Goal: Task Accomplishment & Management: Complete application form

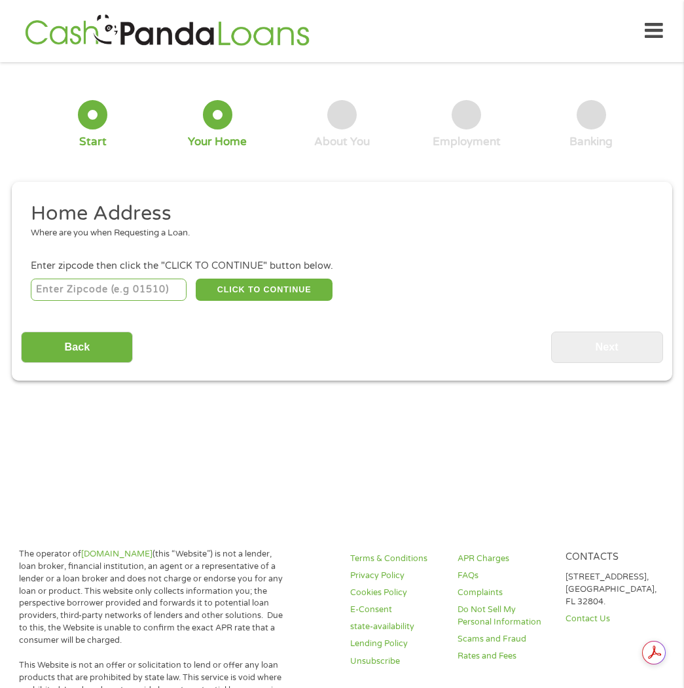
scroll to position [7, 0]
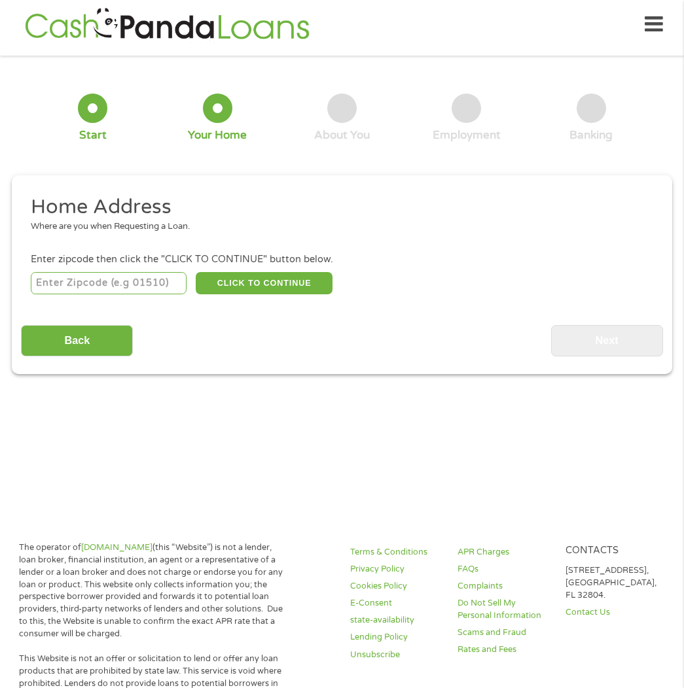
click at [154, 283] on input "number" at bounding box center [109, 283] width 156 height 22
type input "33027"
select select "[US_STATE]"
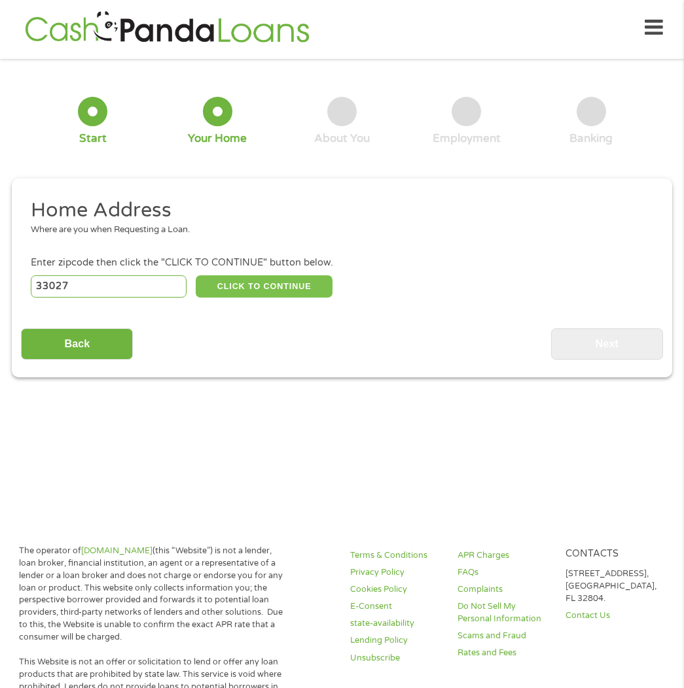
click at [308, 279] on button "CLICK TO CONTINUE" at bounding box center [264, 286] width 137 height 22
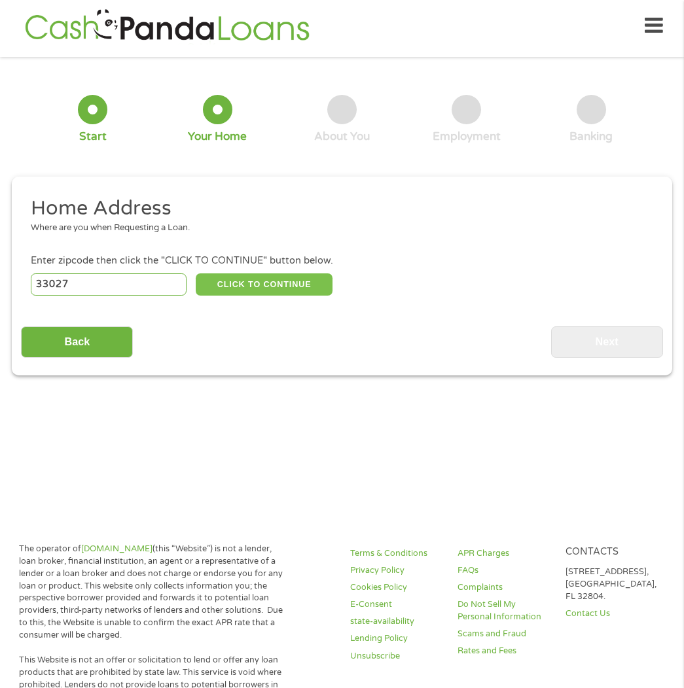
type input "33027"
type input "Hollywood"
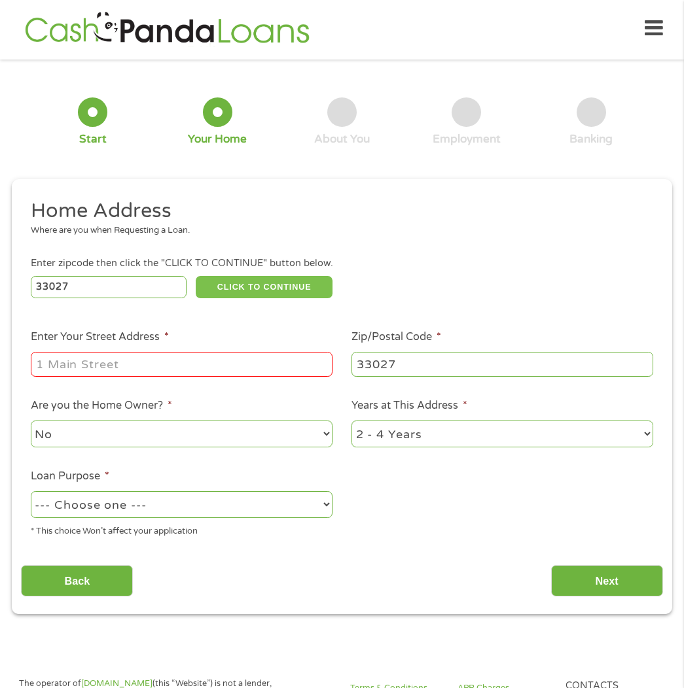
scroll to position [2, 0]
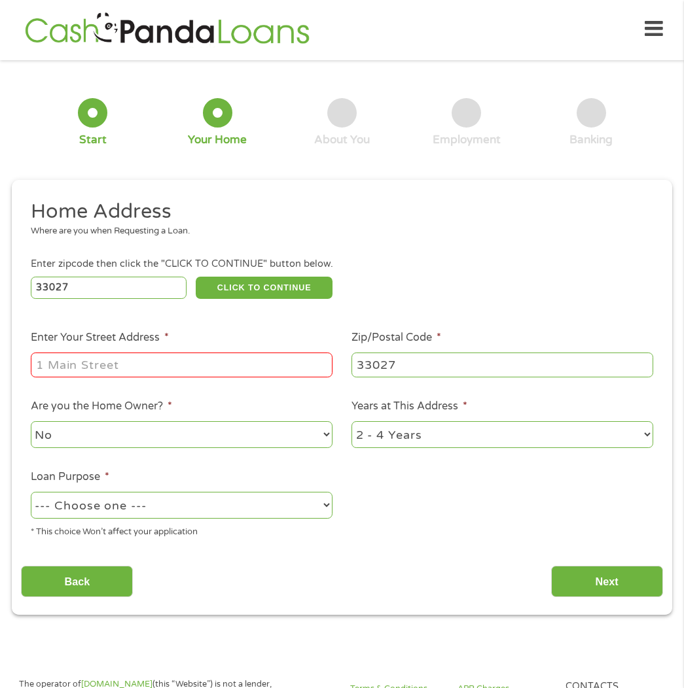
click at [185, 372] on input "Enter Your Street Address *" at bounding box center [182, 365] width 302 height 25
type input "100 SW 130th TER Apt 314C"
click at [404, 438] on select "1 Year or less 1 - 2 Years 2 - 4 Years Over 4 Years" at bounding box center [502, 434] width 302 height 27
click at [351, 422] on select "1 Year or less 1 - 2 Years 2 - 4 Years Over 4 Years" at bounding box center [502, 434] width 302 height 27
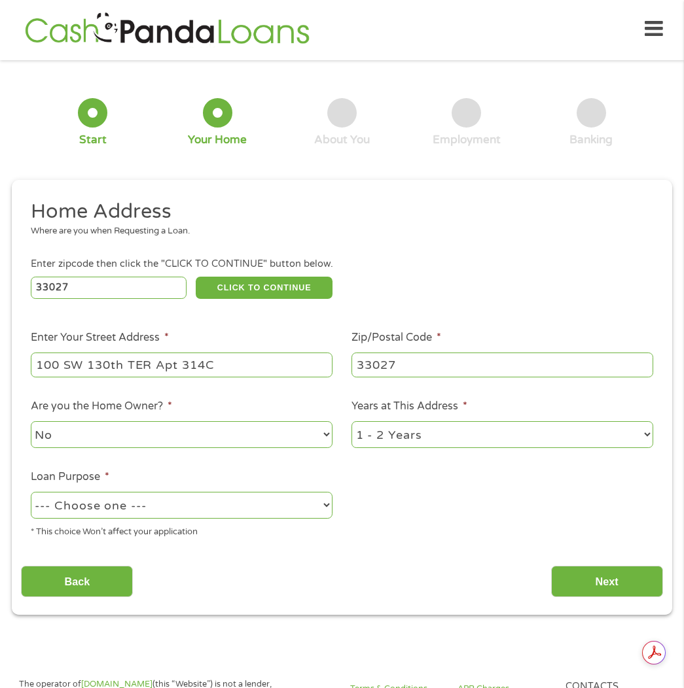
click at [436, 418] on li "Years at This Address * 1 Year or less 1 - 2 Years 2 - 4 Years Over 4 Years" at bounding box center [502, 424] width 321 height 52
click at [429, 425] on select "1 Year or less 1 - 2 Years 2 - 4 Years Over 4 Years" at bounding box center [502, 434] width 302 height 27
select select "36months"
click at [351, 422] on select "1 Year or less 1 - 2 Years 2 - 4 Years Over 4 Years" at bounding box center [502, 434] width 302 height 27
click at [271, 506] on select "--- Choose one --- Pay Bills Debt Consolidation Home Improvement Major Purchase…" at bounding box center [182, 505] width 302 height 27
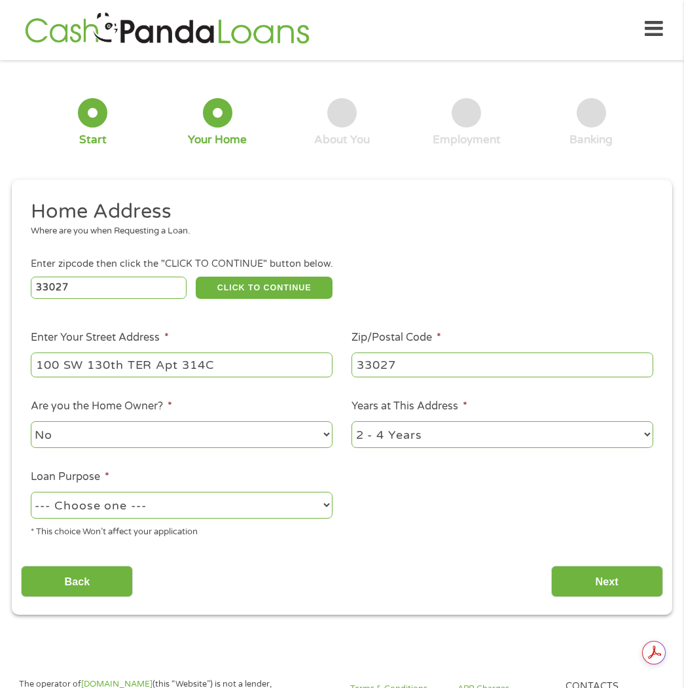
select select "paybills"
click at [31, 493] on select "--- Choose one --- Pay Bills Debt Consolidation Home Improvement Major Purchase…" at bounding box center [182, 505] width 302 height 27
click at [609, 572] on input "Next" at bounding box center [607, 582] width 112 height 32
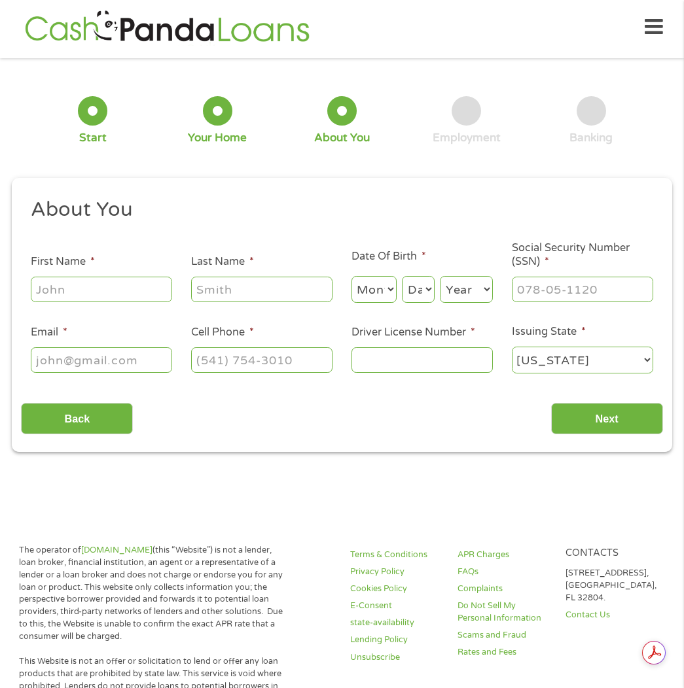
scroll to position [5, 5]
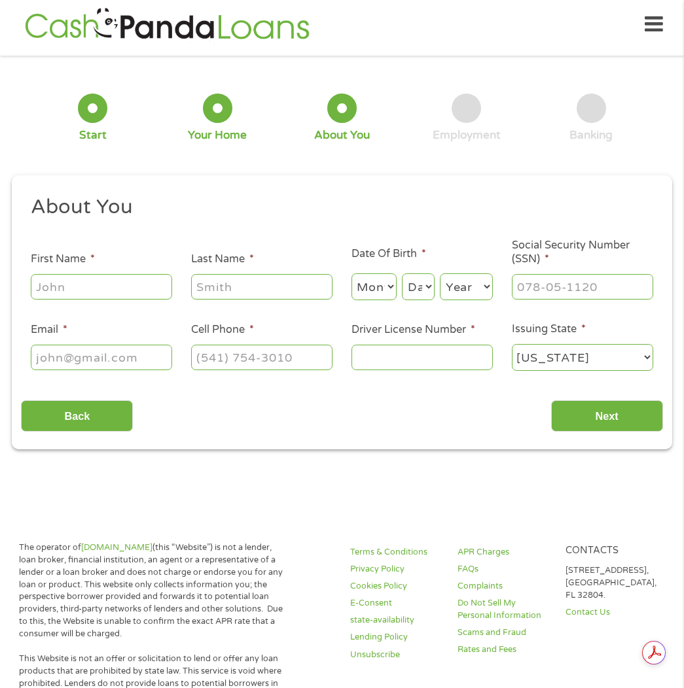
click at [69, 286] on input "First Name *" at bounding box center [101, 286] width 141 height 25
type input "[PERSON_NAME]"
type input "[EMAIL_ADDRESS][DOMAIN_NAME]"
type input "[PHONE_NUMBER]"
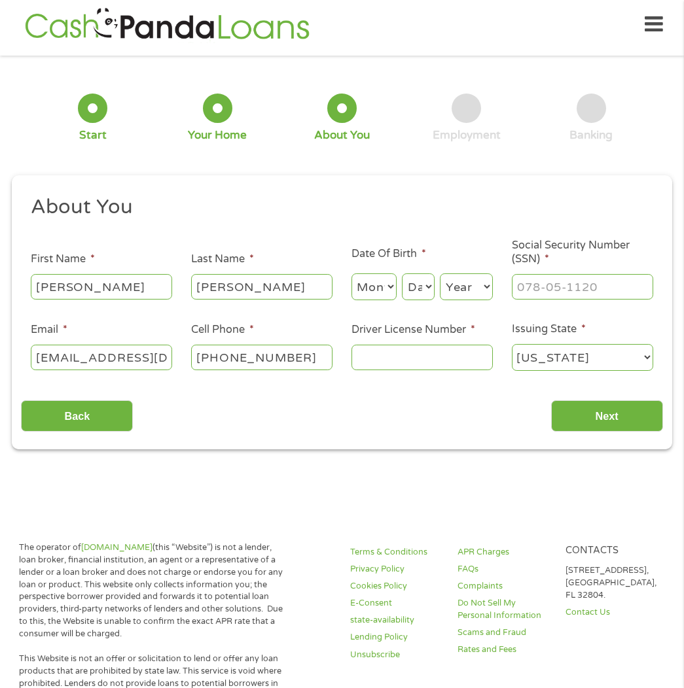
scroll to position [10, 0]
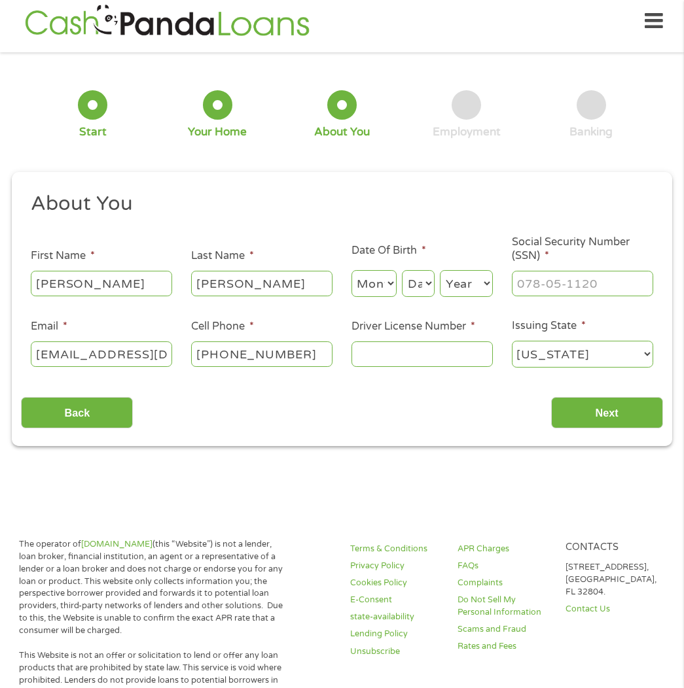
click at [376, 288] on select "Month 1 2 3 4 5 6 7 8 9 10 11 12" at bounding box center [373, 283] width 45 height 27
select select "4"
click at [351, 271] on select "Month 1 2 3 4 5 6 7 8 9 10 11 12" at bounding box center [373, 283] width 45 height 27
click at [428, 281] on select "Day 1 2 3 4 5 6 7 8 9 10 11 12 13 14 15 16 17 18 19 20 21 22 23 24 25 26 27 28 …" at bounding box center [418, 283] width 33 height 27
select select "21"
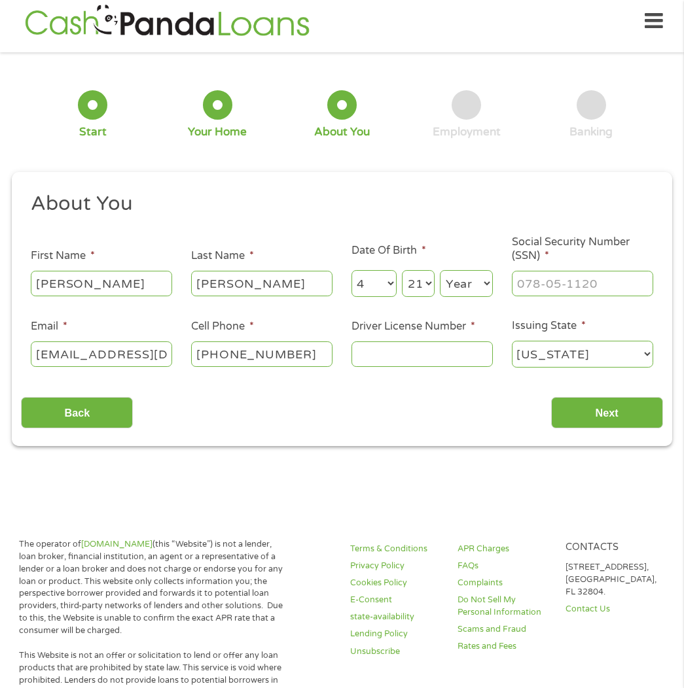
click at [402, 271] on select "Day 1 2 3 4 5 6 7 8 9 10 11 12 13 14 15 16 17 18 19 20 21 22 23 24 25 26 27 28 …" at bounding box center [418, 283] width 33 height 27
click at [472, 291] on select "Year [DATE] 2006 2005 2004 2003 2002 2001 2000 1999 1998 1997 1996 1995 1994 19…" at bounding box center [466, 283] width 53 height 27
select select "1987"
click at [440, 271] on select "Year [DATE] 2006 2005 2004 2003 2002 2001 2000 1999 1998 1997 1996 1995 1994 19…" at bounding box center [466, 283] width 53 height 27
click at [525, 277] on input "___-__-____" at bounding box center [582, 283] width 141 height 25
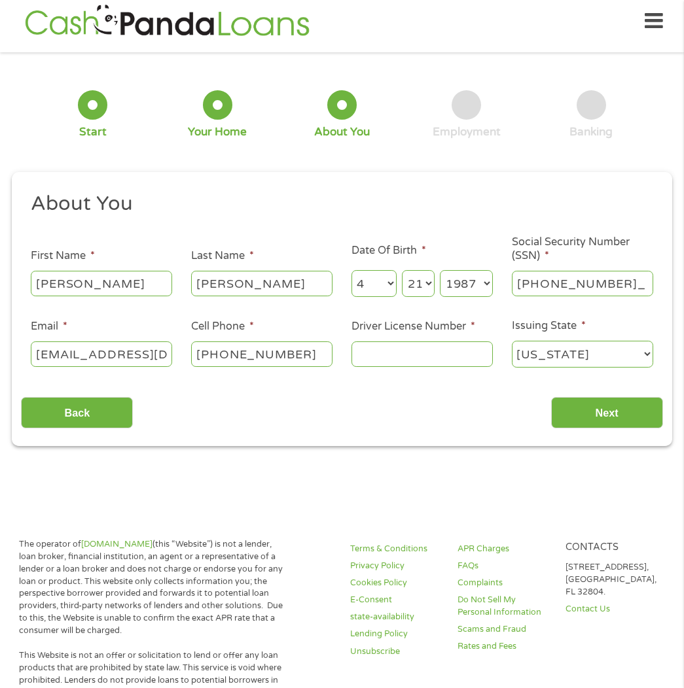
type input "589-80-1349"
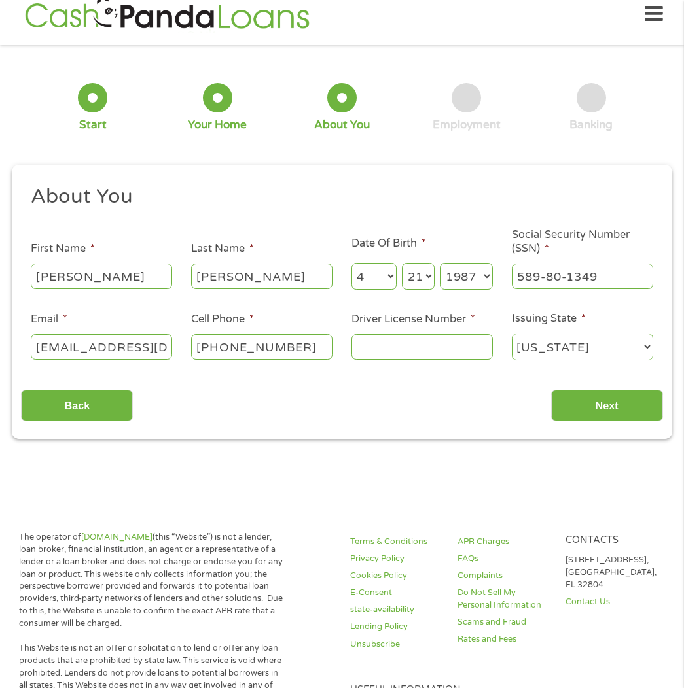
click at [404, 351] on input "Driver License Number *" at bounding box center [421, 346] width 141 height 25
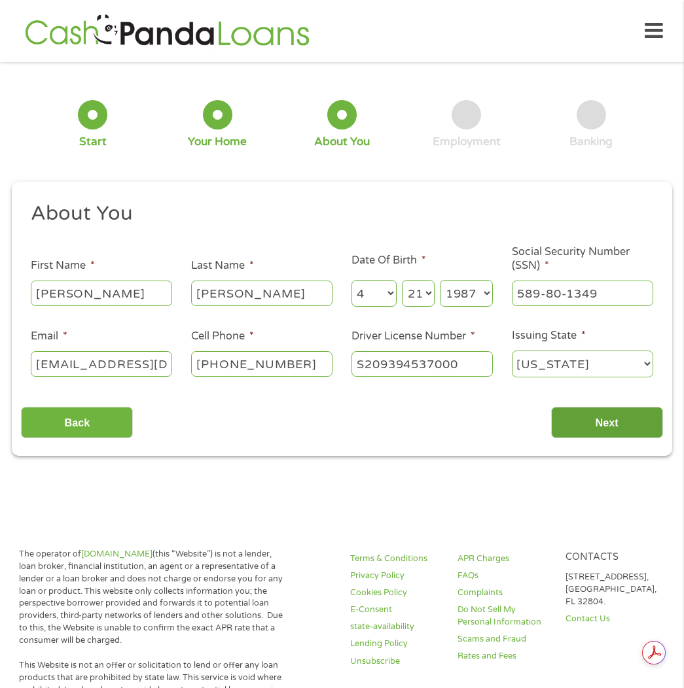
scroll to position [0, 0]
type input "S209394537000"
click at [619, 429] on input "Next" at bounding box center [607, 423] width 112 height 32
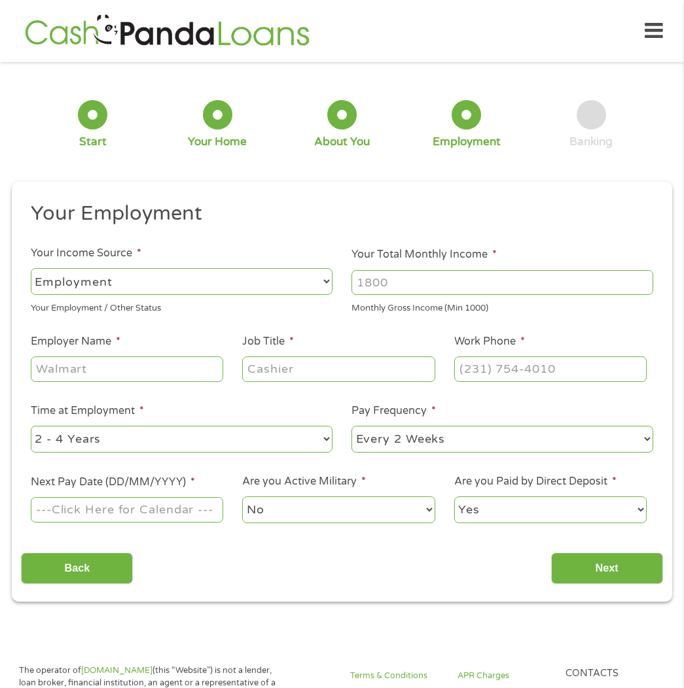
scroll to position [7, 0]
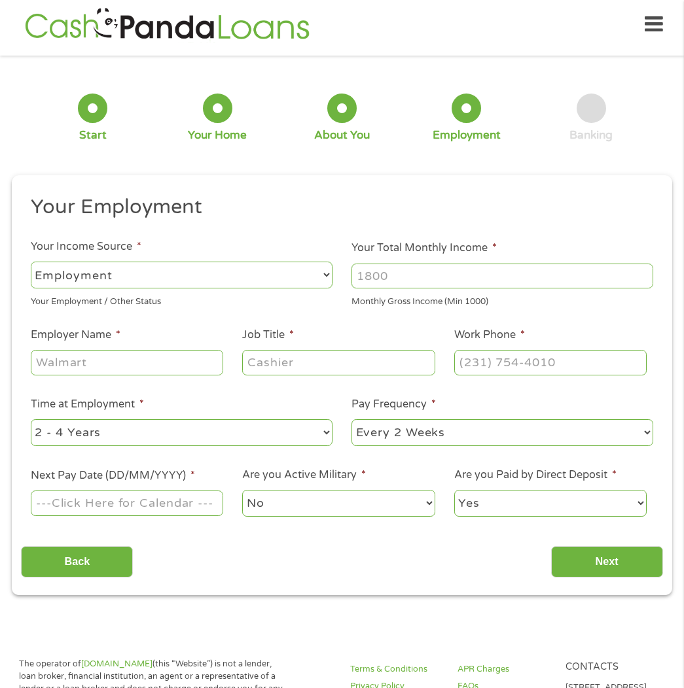
click at [429, 270] on input "Your Total Monthly Income *" at bounding box center [502, 276] width 302 height 25
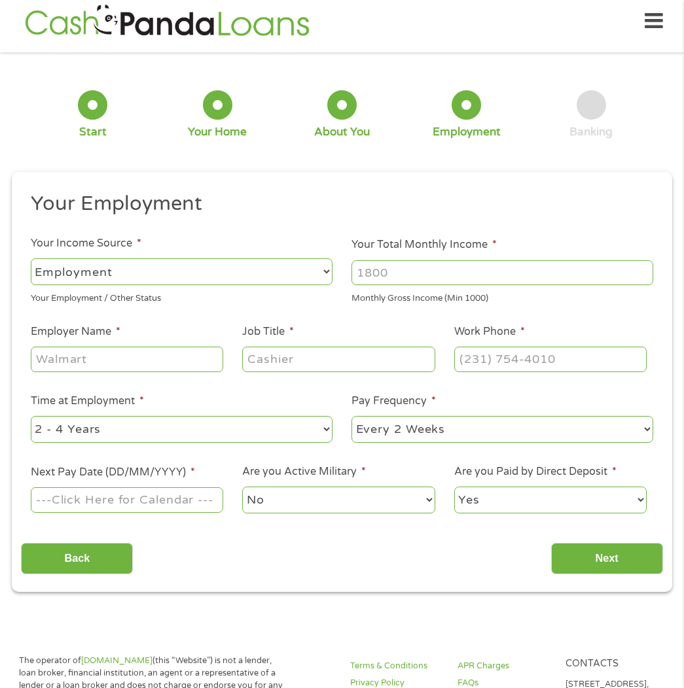
click at [647, 267] on input "Your Total Monthly Income *" at bounding box center [502, 272] width 302 height 25
click at [645, 272] on input "1000" at bounding box center [502, 272] width 302 height 25
click at [645, 272] on input "1001" at bounding box center [502, 272] width 302 height 25
click at [645, 272] on input "1002" at bounding box center [502, 272] width 302 height 25
drag, startPoint x: 485, startPoint y: 277, endPoint x: 252, endPoint y: 249, distance: 234.7
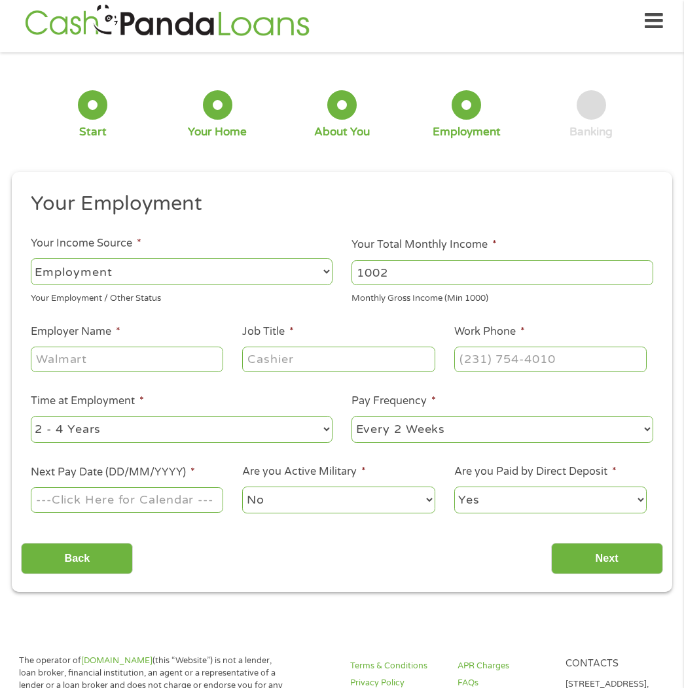
click at [252, 249] on ul "Your Employment Your Income Source * --- Choose one --- Employment [DEMOGRAPHIC…" at bounding box center [341, 358] width 641 height 334
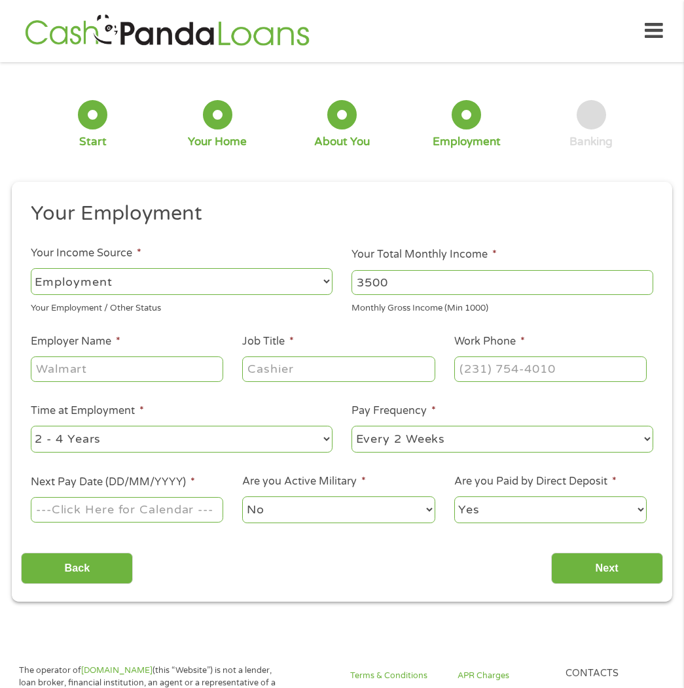
scroll to position [1, 0]
type input "3500"
click at [106, 373] on input "Employer Name *" at bounding box center [127, 369] width 193 height 25
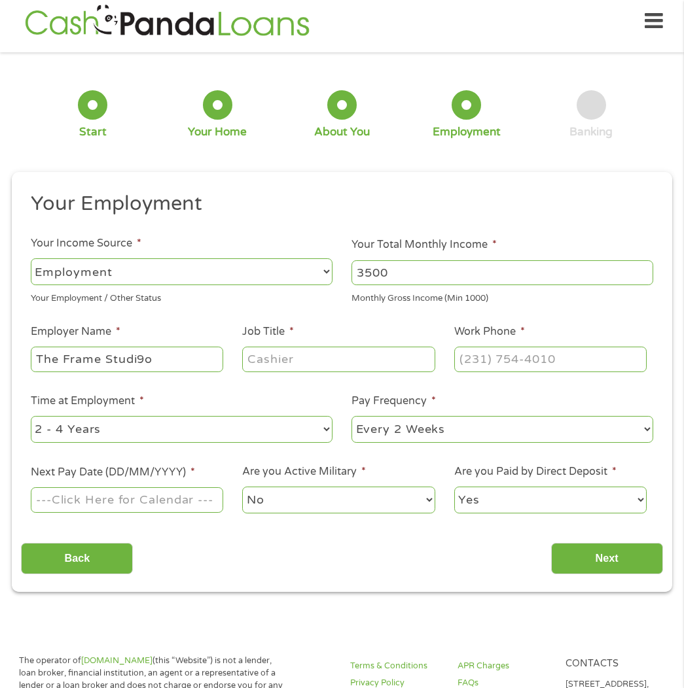
scroll to position [17, 0]
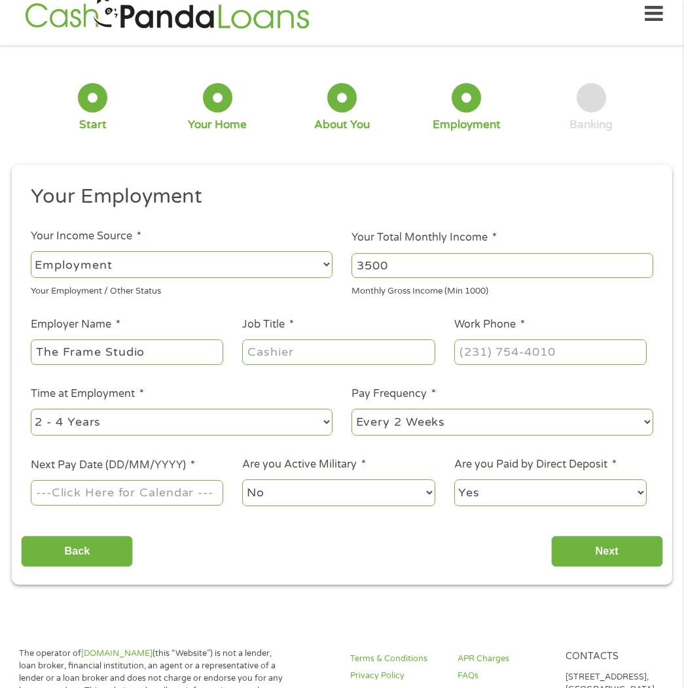
type input "The Frame Studio"
click at [314, 357] on input "Job Title *" at bounding box center [338, 352] width 193 height 25
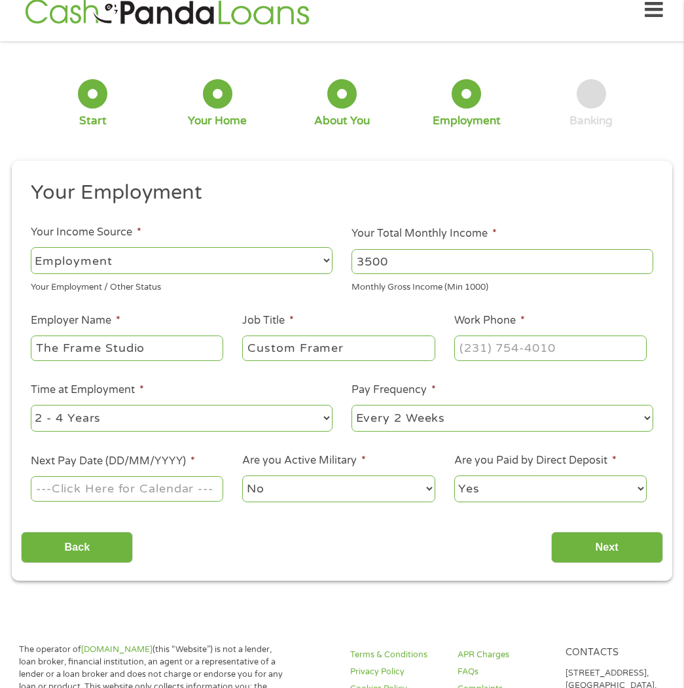
type input "Custom Framer"
click at [490, 349] on input "(___) ___-____" at bounding box center [550, 348] width 193 height 25
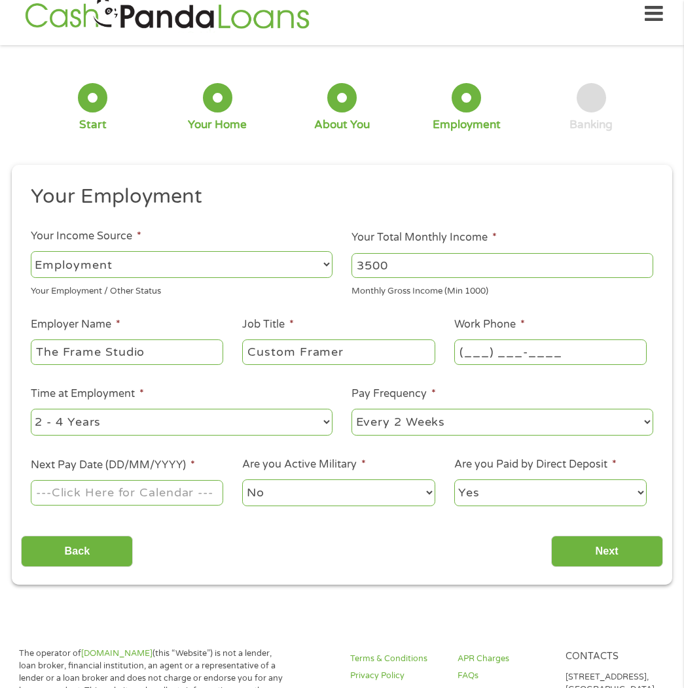
scroll to position [18, 0]
type input "[PHONE_NUMBER]"
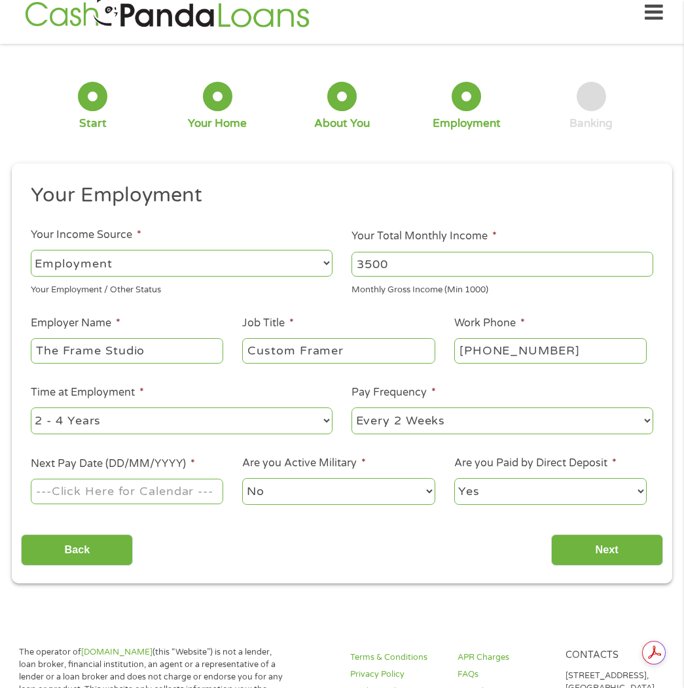
scroll to position [0, 0]
click at [321, 420] on select "--- Choose one --- 1 Year or less 1 - 2 Years 2 - 4 Years Over 4 Years" at bounding box center [182, 421] width 302 height 27
select select "24months"
click at [31, 408] on select "--- Choose one --- 1 Year or less 1 - 2 Years 2 - 4 Years Over 4 Years" at bounding box center [182, 421] width 302 height 27
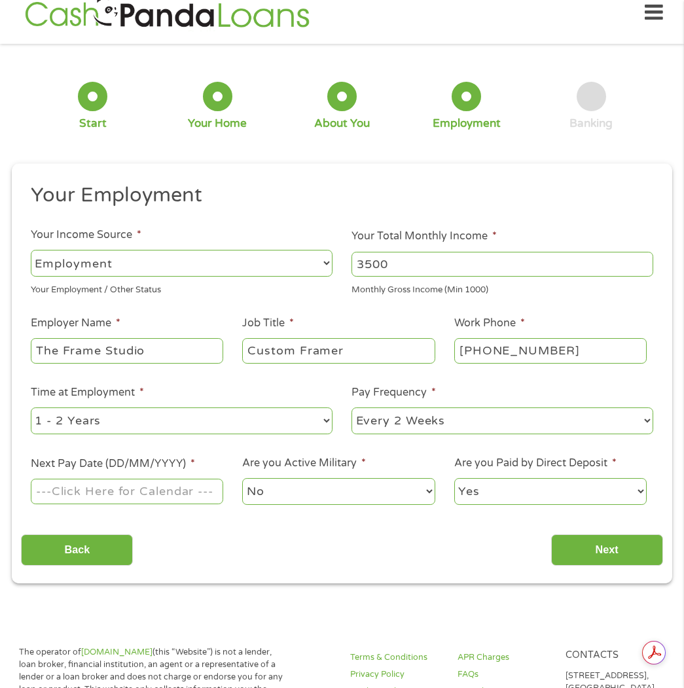
click at [161, 494] on input "Next Pay Date (DD/MM/YYYY) *" at bounding box center [127, 491] width 193 height 25
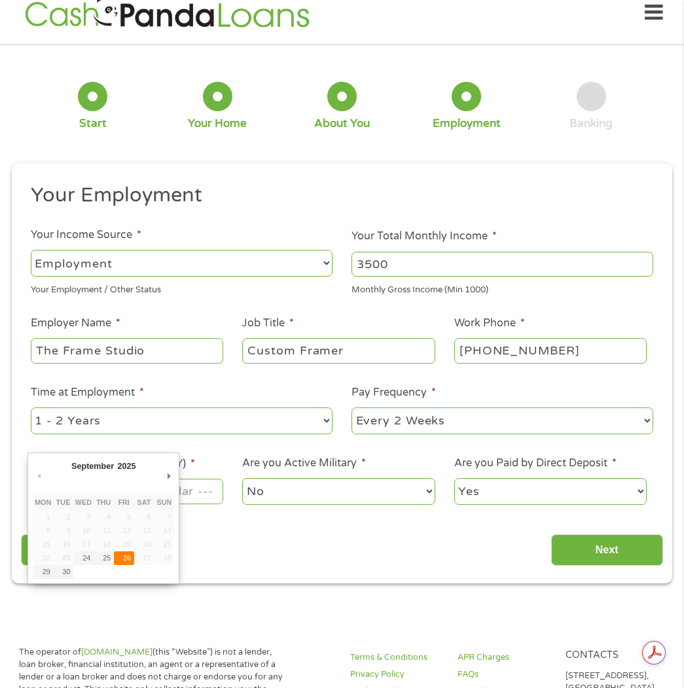
type input "[DATE]"
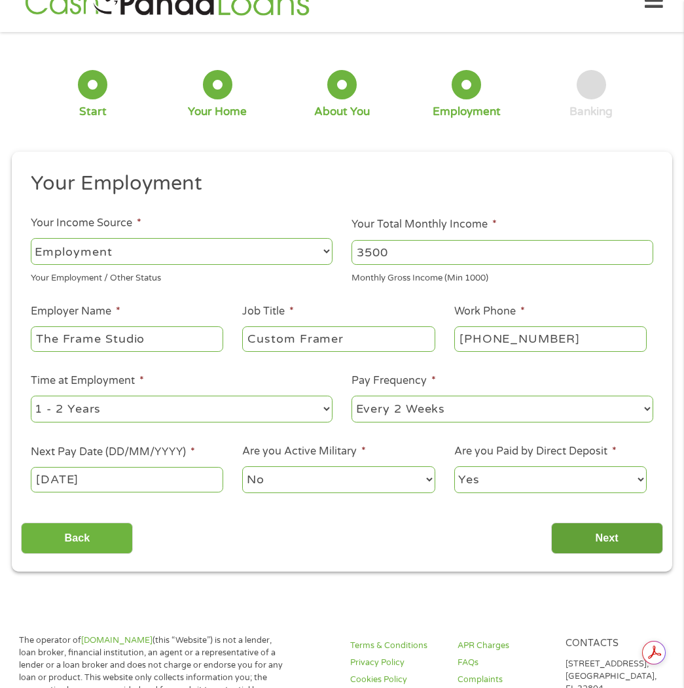
click at [605, 546] on input "Next" at bounding box center [607, 539] width 112 height 32
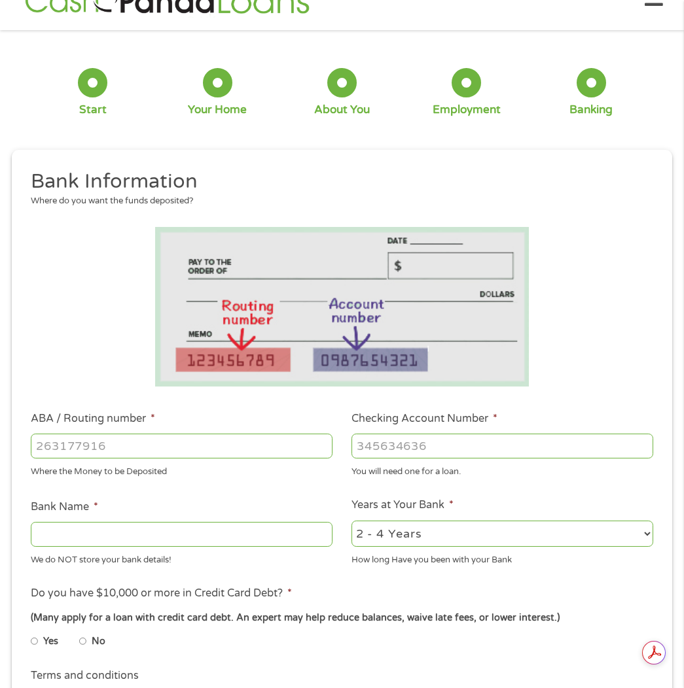
scroll to position [7, 0]
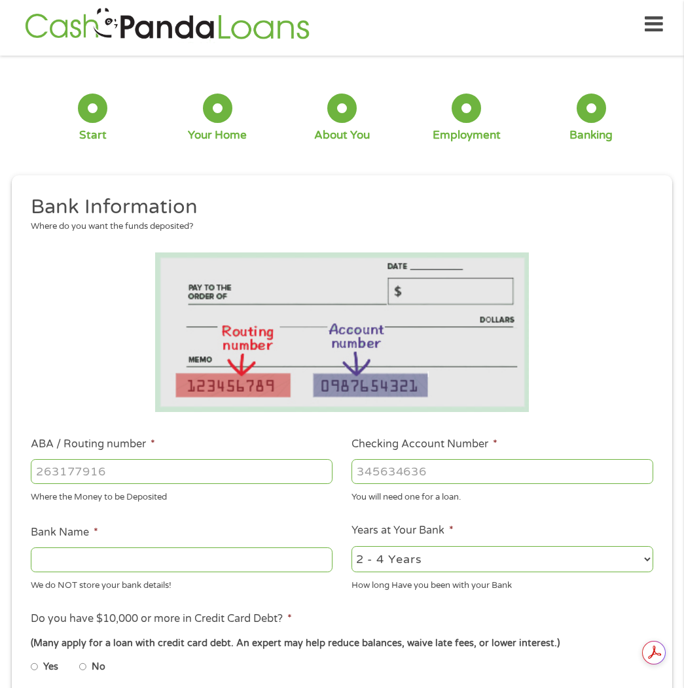
click at [115, 471] on input "ABA / Routing number *" at bounding box center [182, 471] width 302 height 25
type input "103100195"
type input "CENTRAL NATIONAL BANK TRUST"
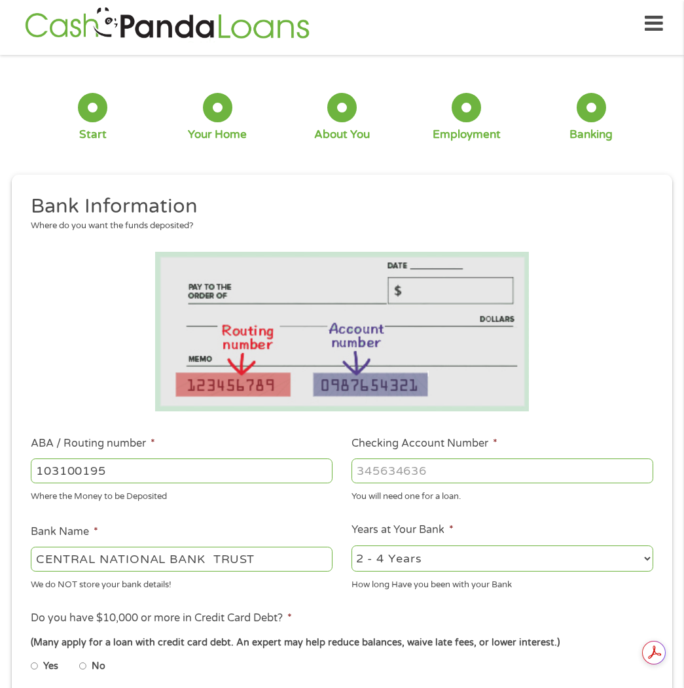
type input "103100195"
click at [404, 465] on input "Checking Account Number *" at bounding box center [502, 471] width 302 height 25
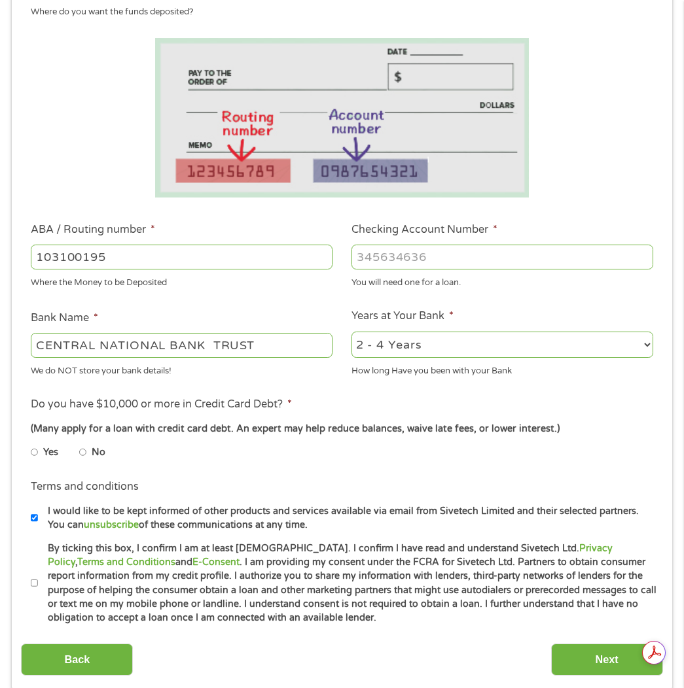
scroll to position [218, 0]
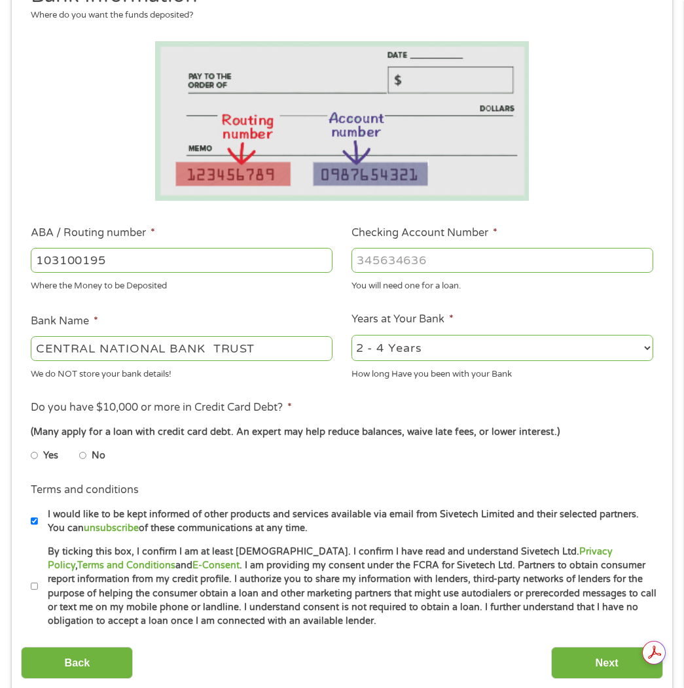
type input "[CREDIT_CARD_NUMBER]"
click at [82, 457] on input "No" at bounding box center [83, 456] width 8 height 21
radio input "true"
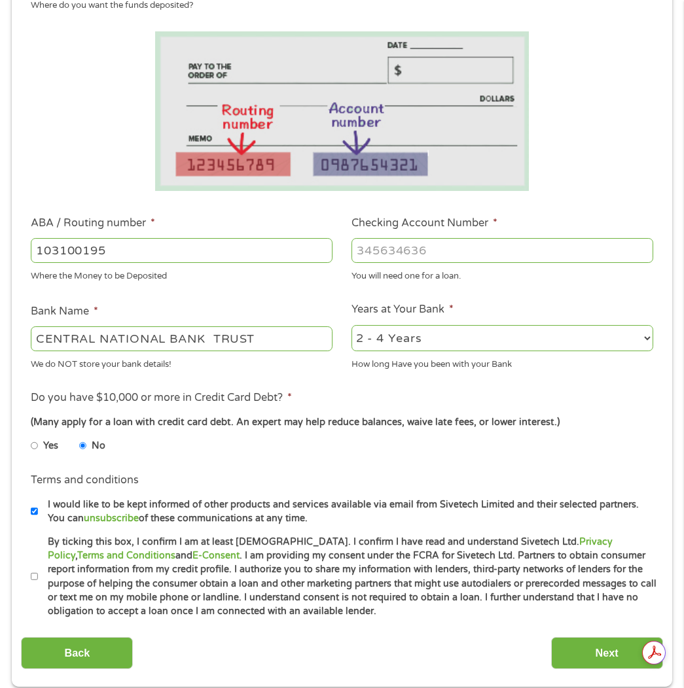
scroll to position [231, 0]
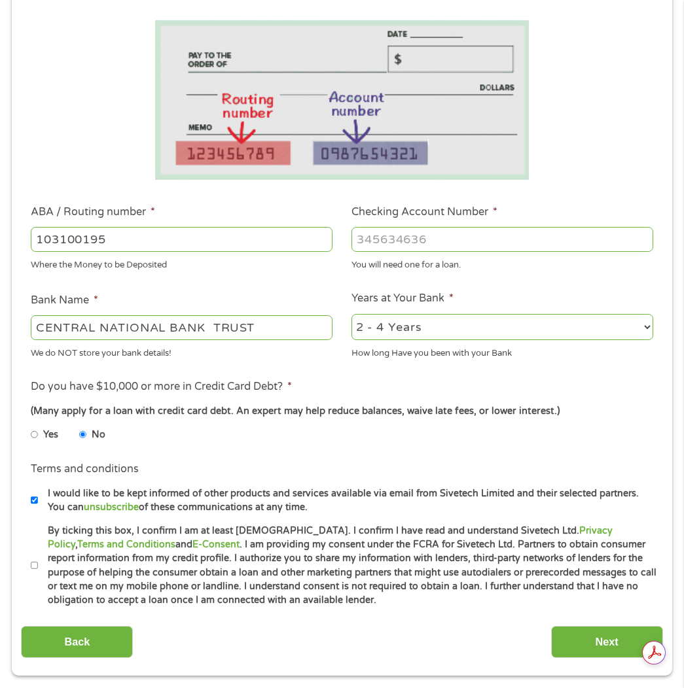
click at [35, 501] on input "I would like to be kept informed of other products and services available via e…" at bounding box center [35, 500] width 8 height 21
checkbox input "false"
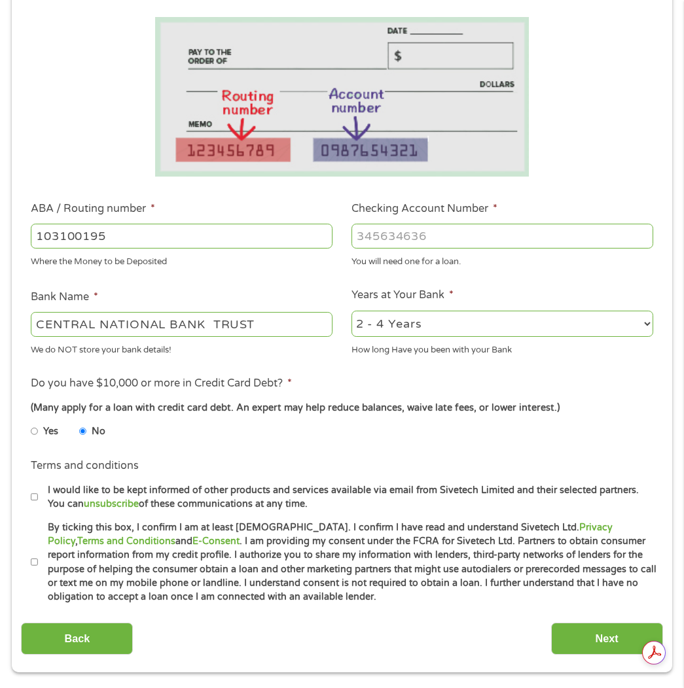
click at [33, 563] on input "By ticking this box, I confirm I am at least [DEMOGRAPHIC_DATA]. I confirm I ha…" at bounding box center [35, 562] width 8 height 21
checkbox input "true"
click at [568, 633] on input "Next" at bounding box center [607, 639] width 112 height 32
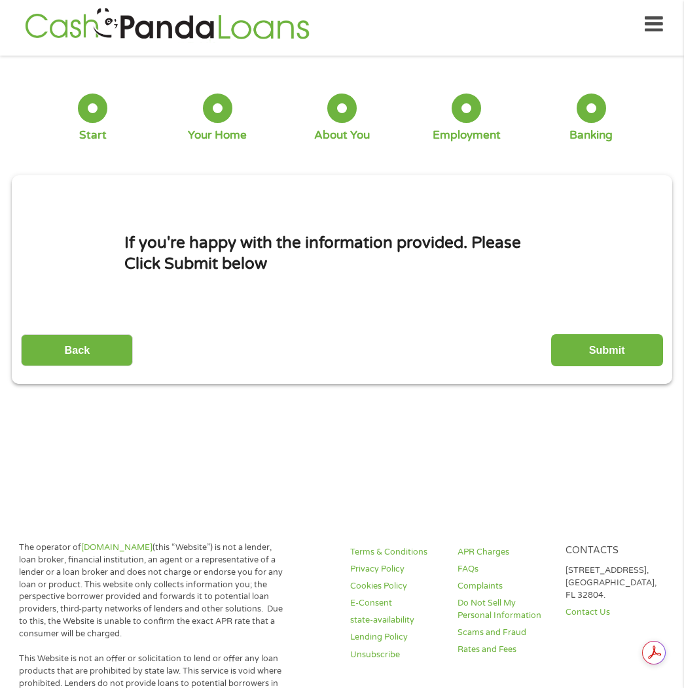
scroll to position [16, 0]
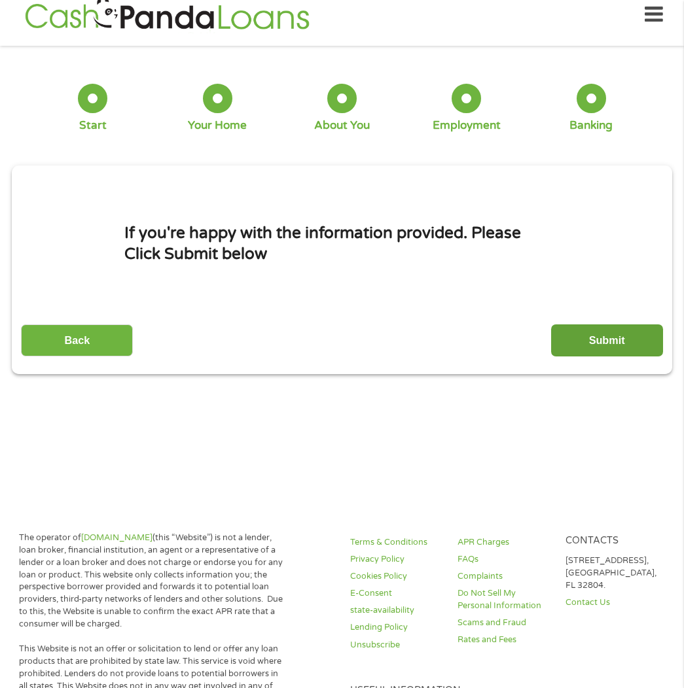
click at [597, 340] on input "Submit" at bounding box center [607, 341] width 112 height 32
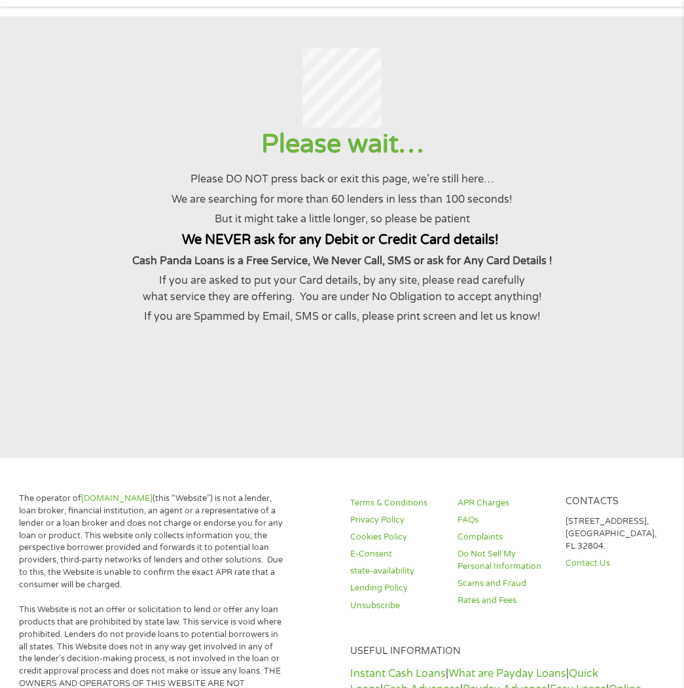
scroll to position [0, 0]
